Goal: Transaction & Acquisition: Purchase product/service

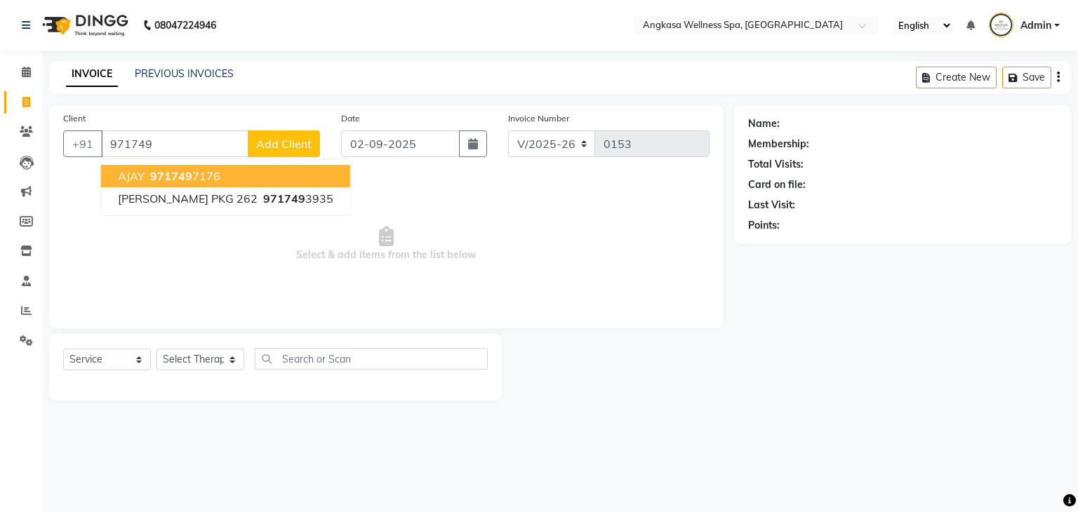
select select "845"
select select "service"
click at [175, 146] on input "971749" at bounding box center [174, 144] width 147 height 27
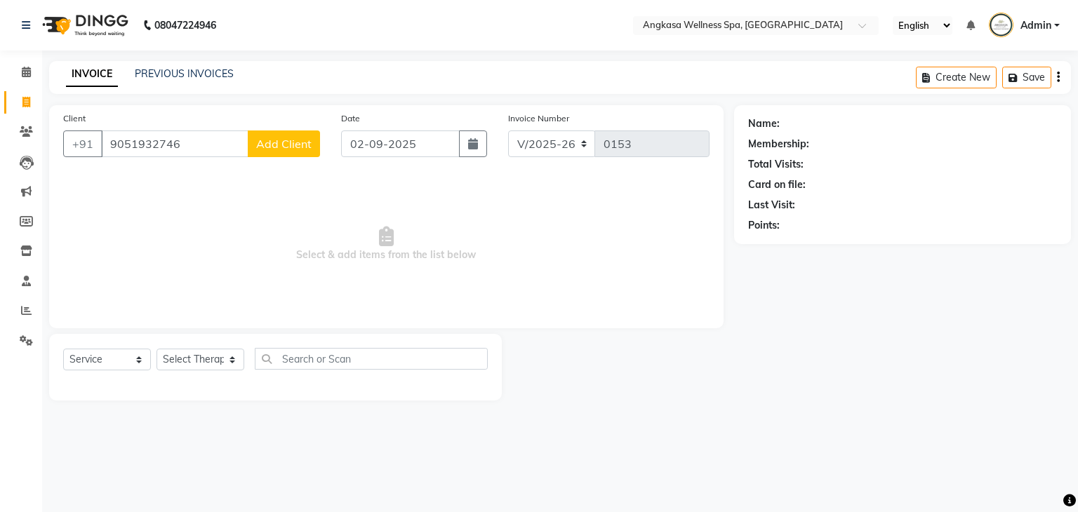
type input "9051932746"
click at [307, 138] on span "Add Client" at bounding box center [283, 144] width 55 height 14
select select "13"
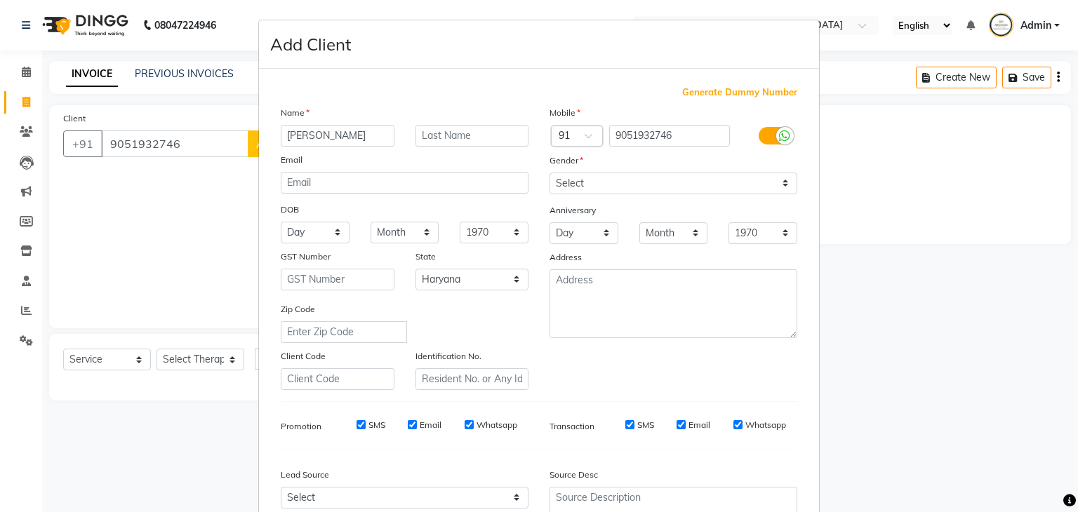
type input "[PERSON_NAME]"
click at [589, 189] on select "Select [DEMOGRAPHIC_DATA] [DEMOGRAPHIC_DATA] Other Prefer Not To Say" at bounding box center [673, 184] width 248 height 22
select select "[DEMOGRAPHIC_DATA]"
click at [549, 173] on select "Select [DEMOGRAPHIC_DATA] [DEMOGRAPHIC_DATA] Other Prefer Not To Say" at bounding box center [673, 184] width 248 height 22
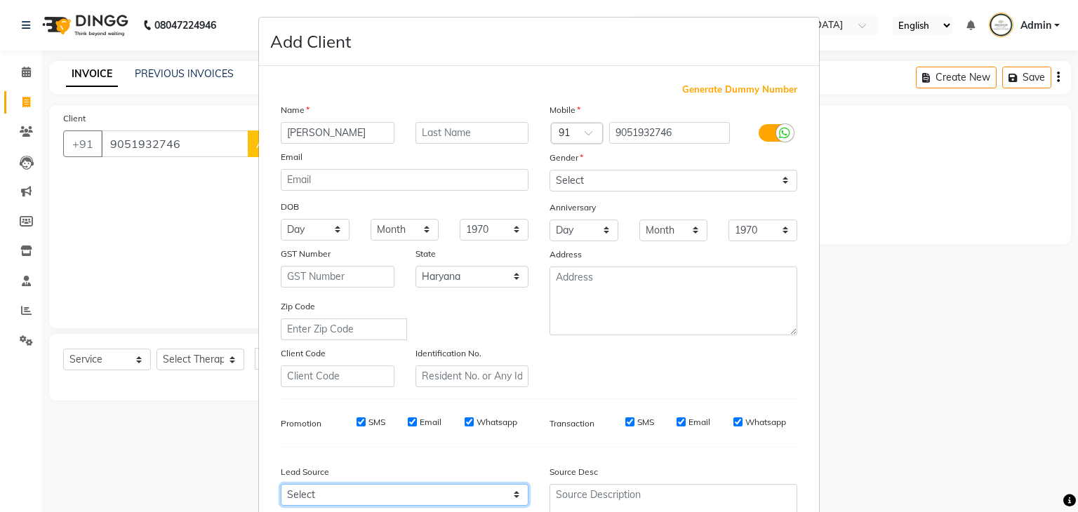
click at [446, 502] on select "Select Walk-in Referral Internet Friend Word of Mouth Advertisement Facebook Ju…" at bounding box center [405, 495] width 248 height 22
select select "24824"
click at [281, 490] on select "Select Walk-in Referral Internet Friend Word of Mouth Advertisement Facebook Ju…" at bounding box center [405, 495] width 248 height 22
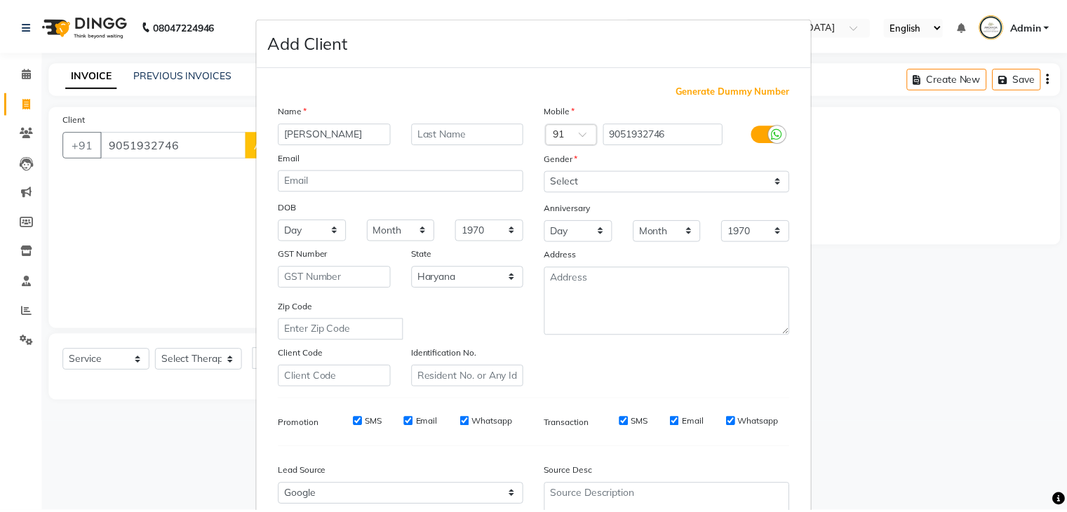
scroll to position [142, 0]
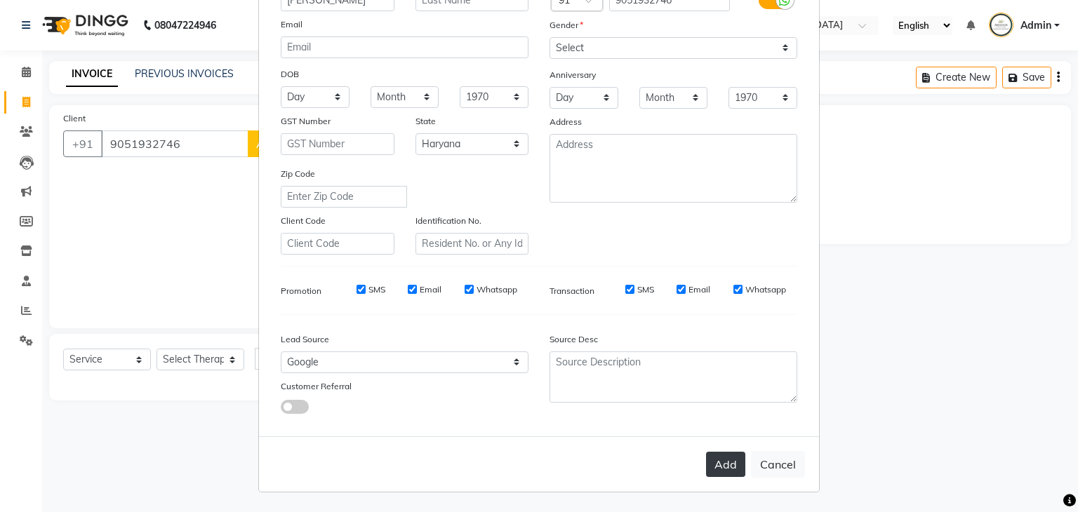
click at [733, 470] on button "Add" at bounding box center [725, 464] width 39 height 25
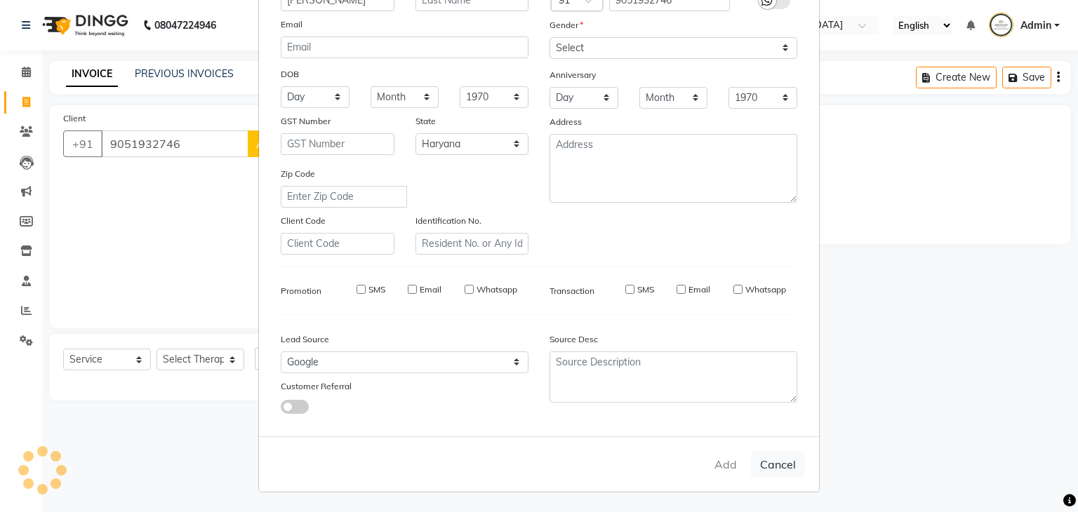
select select
select select "null"
select select
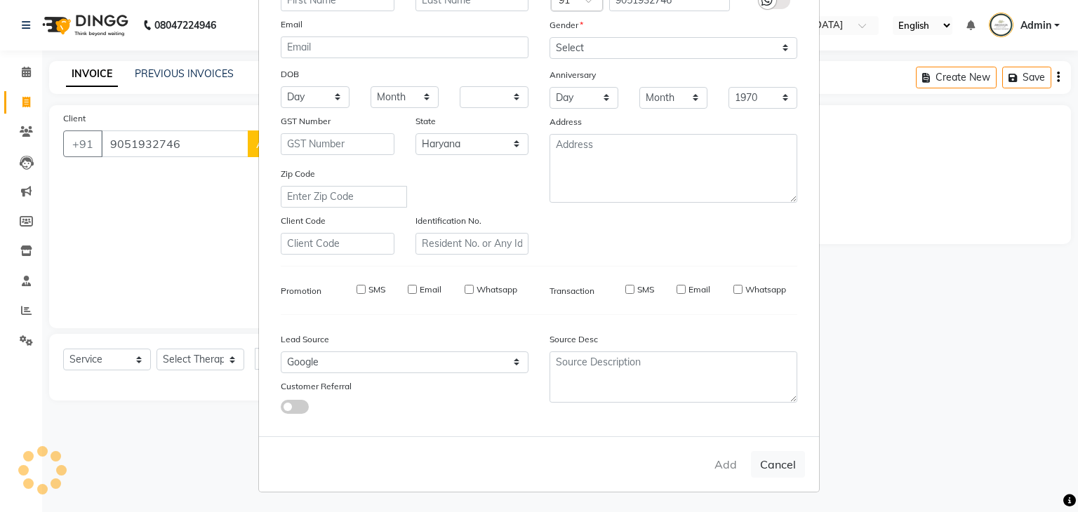
select select
checkbox input "false"
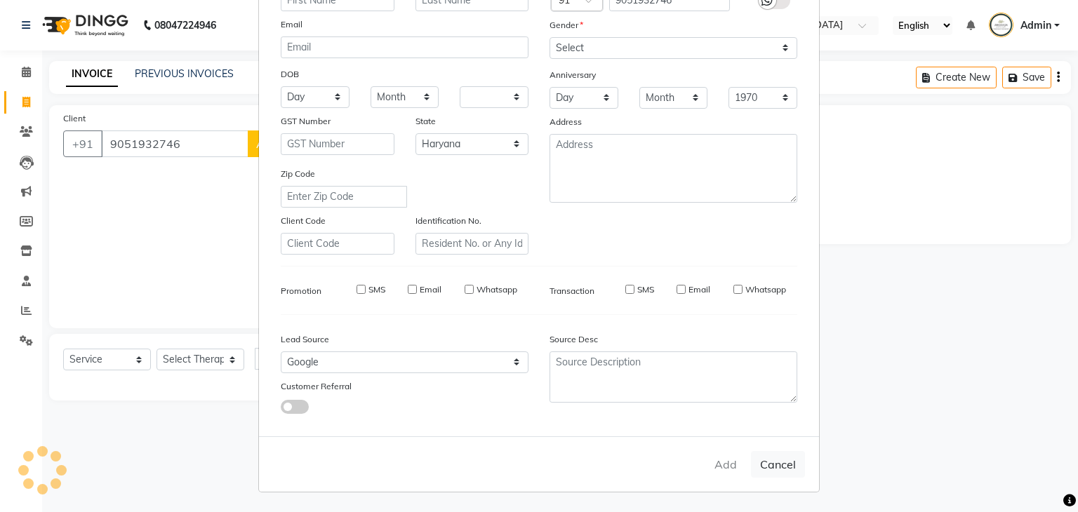
checkbox input "false"
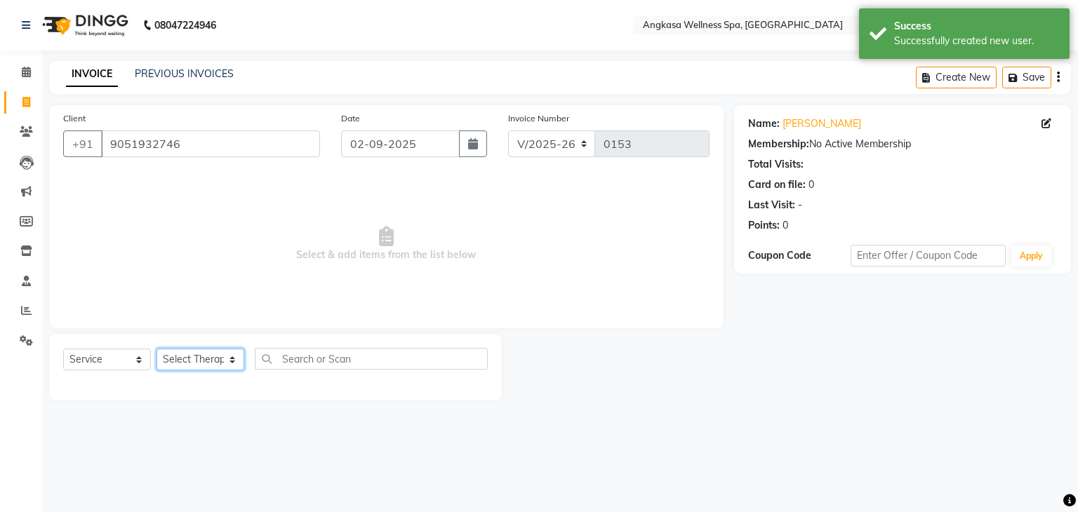
click at [186, 356] on select "Select Therapist [PERSON_NAME] [PERSON_NAME] Avvy biew dev [PERSON_NAME] Diya e…" at bounding box center [200, 360] width 88 height 22
select select "13966"
click at [156, 349] on select "Select Therapist [PERSON_NAME] [PERSON_NAME] Avvy biew dev [PERSON_NAME] Diya e…" at bounding box center [200, 360] width 88 height 22
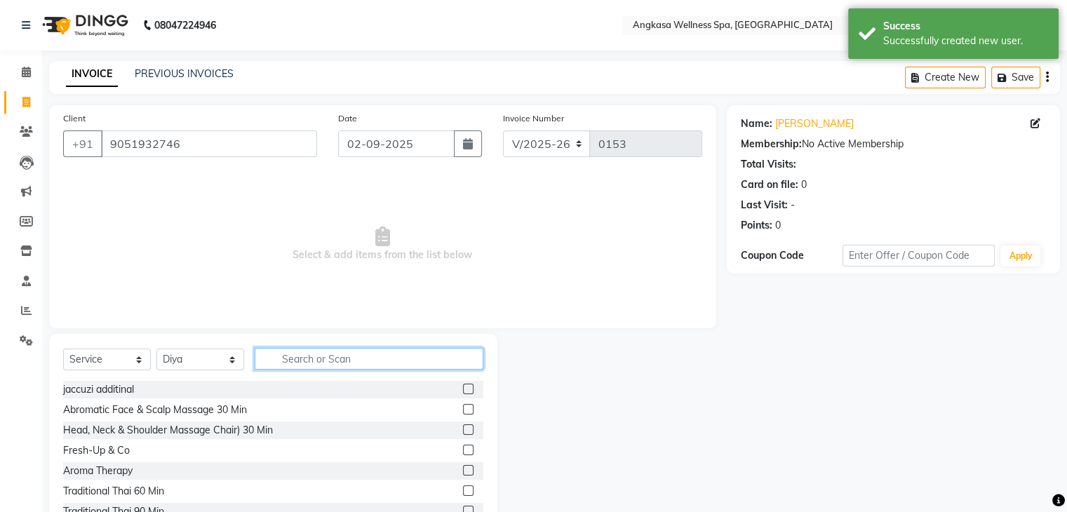
click at [380, 359] on input "text" at bounding box center [369, 359] width 229 height 22
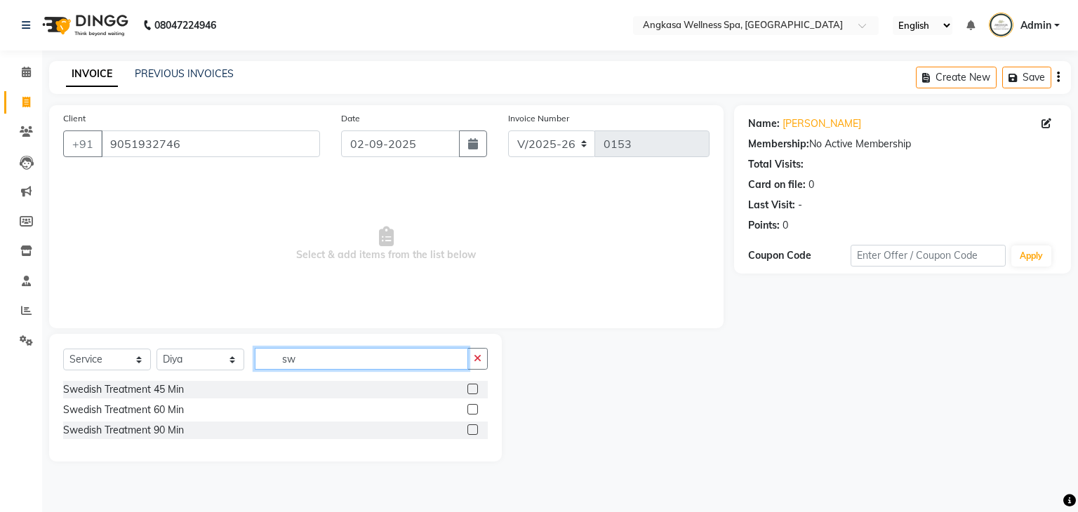
type input "s"
type input "swe"
click at [472, 411] on label at bounding box center [472, 409] width 11 height 11
click at [472, 411] on input "checkbox" at bounding box center [471, 410] width 9 height 9
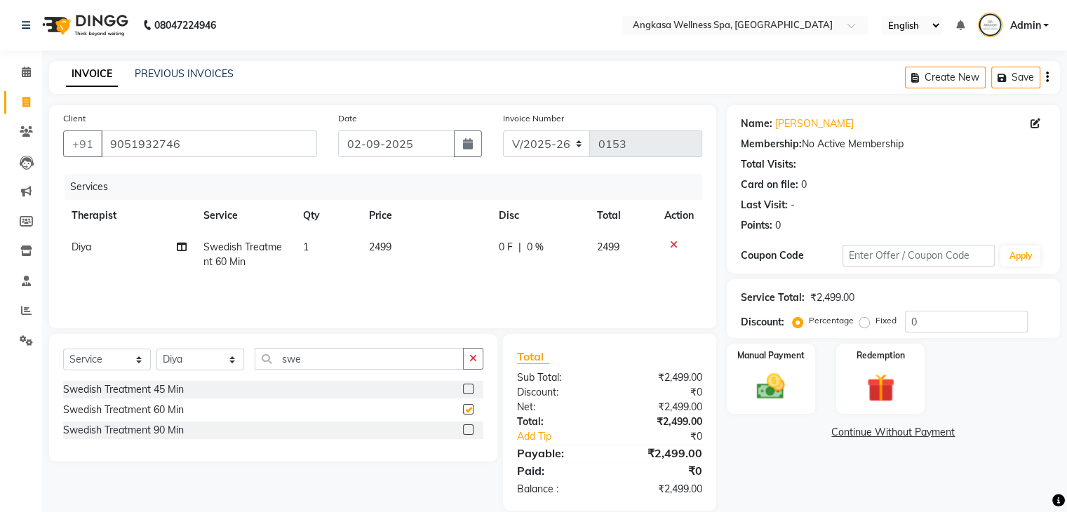
checkbox input "false"
click at [775, 389] on img at bounding box center [770, 387] width 47 height 34
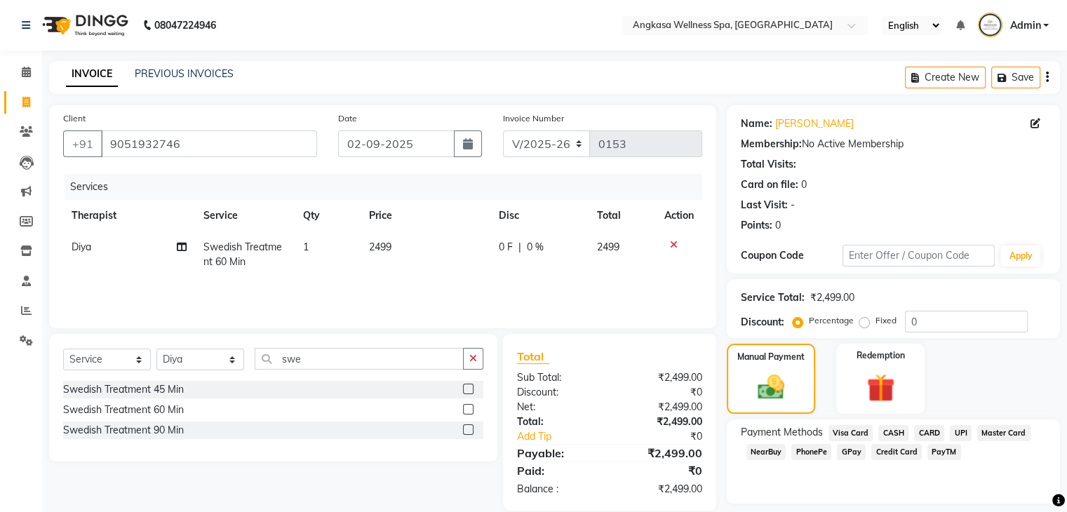
click at [966, 436] on span "UPI" at bounding box center [961, 433] width 22 height 16
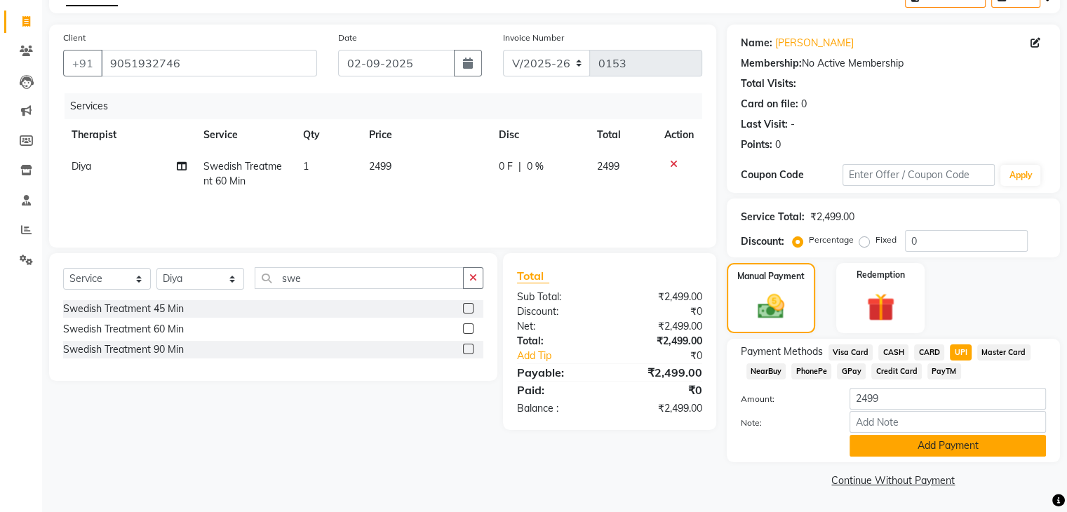
click at [972, 450] on button "Add Payment" at bounding box center [948, 446] width 196 height 22
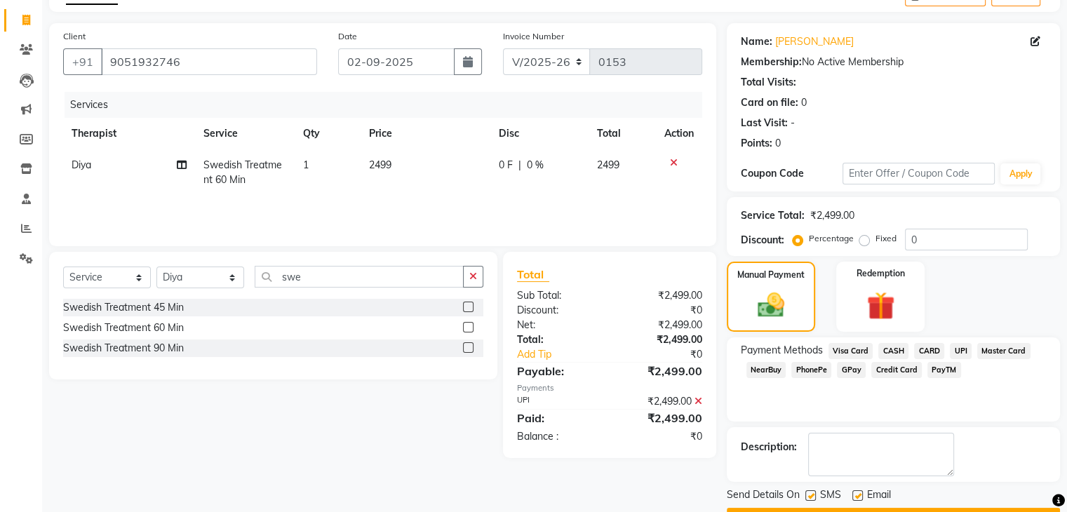
scroll to position [120, 0]
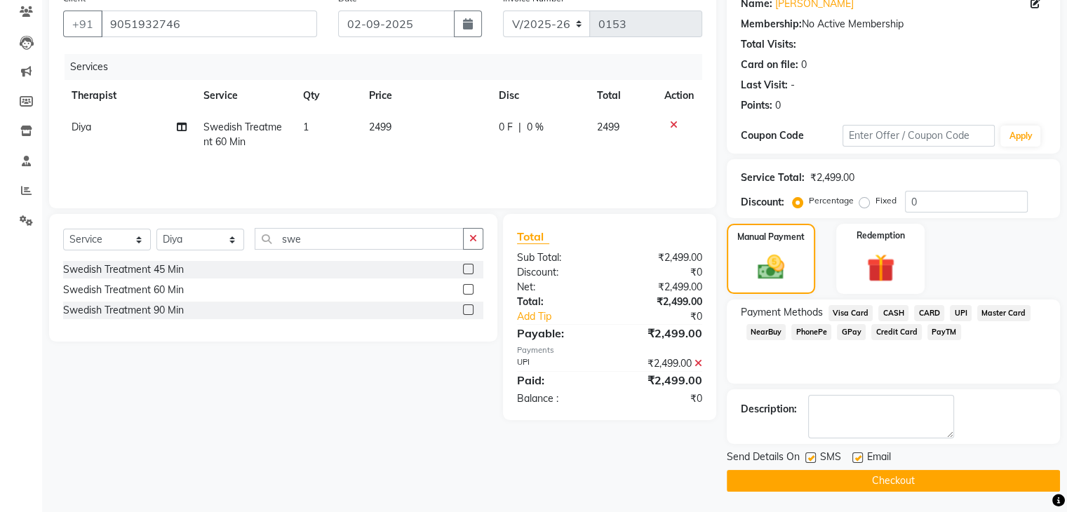
click at [899, 481] on button "Checkout" at bounding box center [893, 481] width 333 height 22
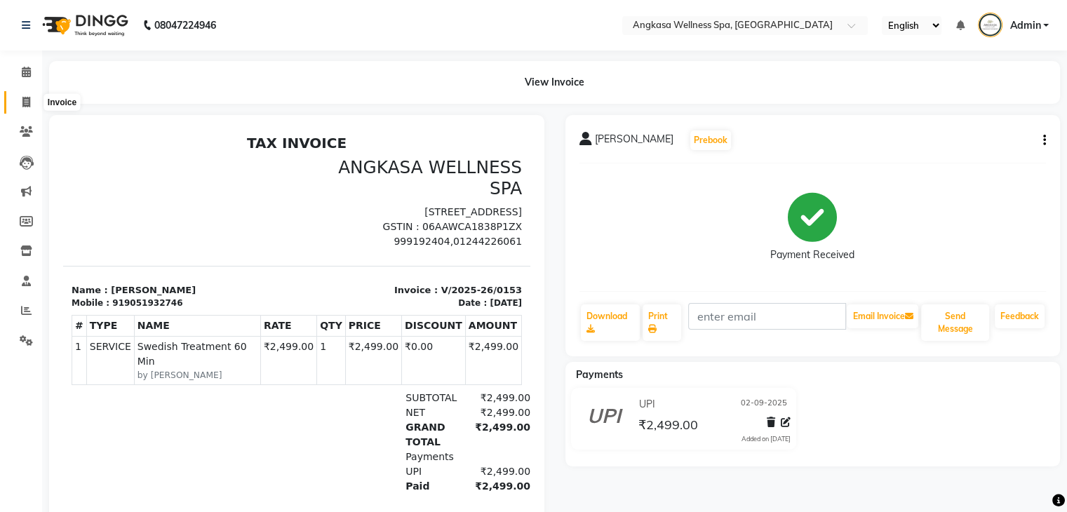
click at [17, 102] on span at bounding box center [26, 103] width 25 height 16
select select "service"
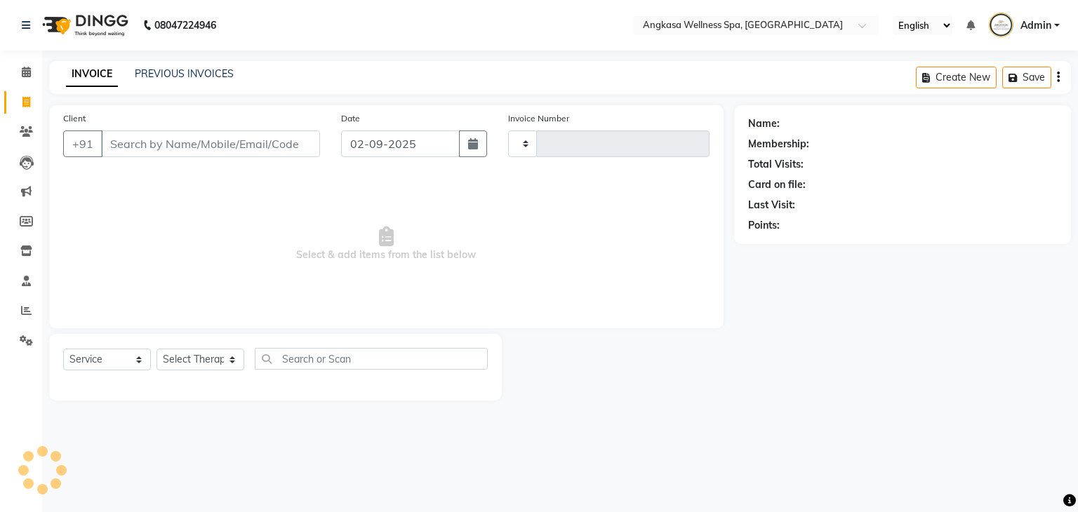
type input "0154"
select select "845"
